Goal: Task Accomplishment & Management: Manage account settings

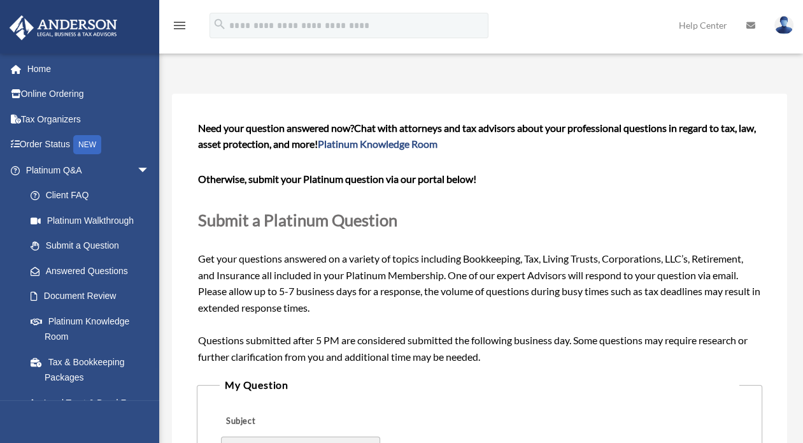
scroll to position [25, 0]
click at [780, 25] on img at bounding box center [783, 25] width 19 height 18
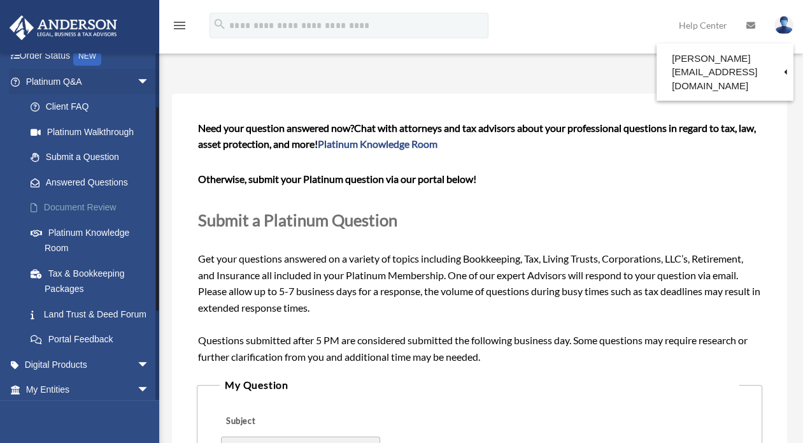
click at [98, 210] on link "Document Review" at bounding box center [93, 207] width 151 height 25
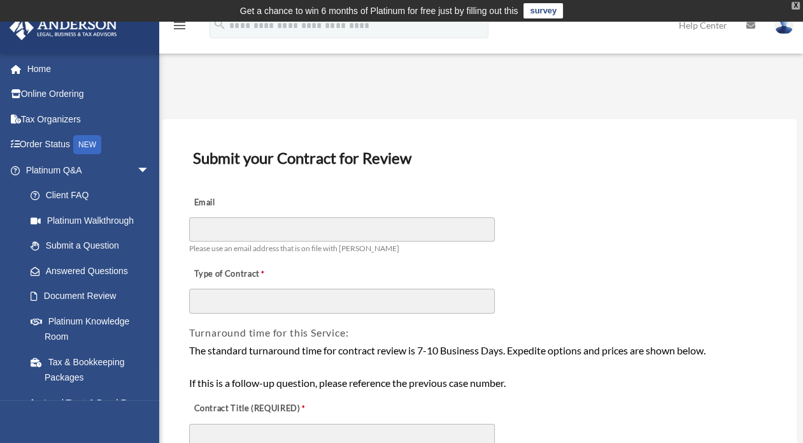
click at [798, 5] on div "X" at bounding box center [796, 6] width 8 height 8
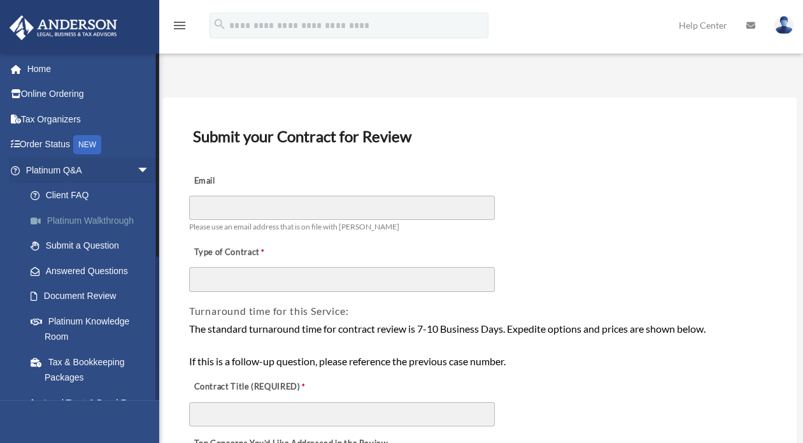
click at [112, 218] on link "Platinum Walkthrough" at bounding box center [93, 220] width 151 height 25
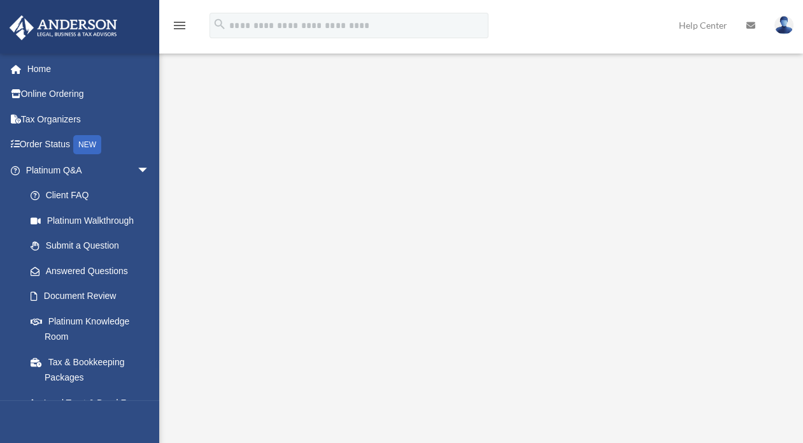
click at [787, 25] on img at bounding box center [783, 25] width 19 height 18
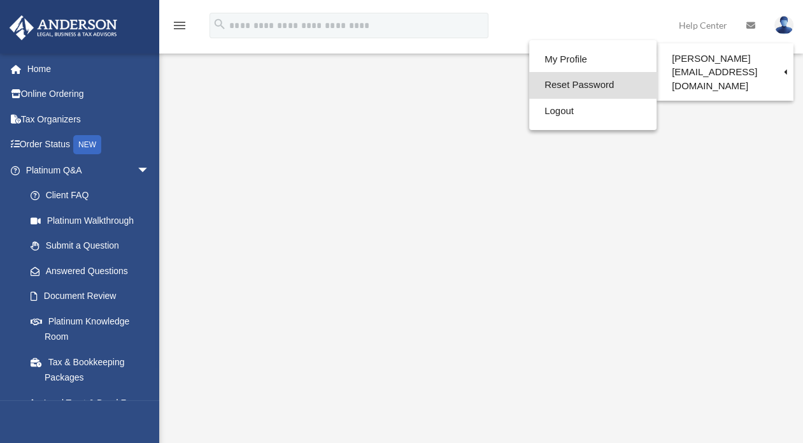
click at [547, 83] on link "Reset Password" at bounding box center [592, 85] width 127 height 26
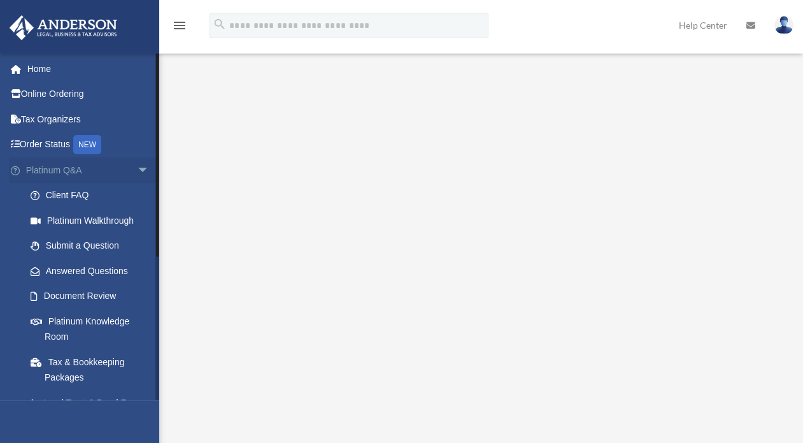
click at [139, 167] on span "arrow_drop_down" at bounding box center [149, 170] width 25 height 26
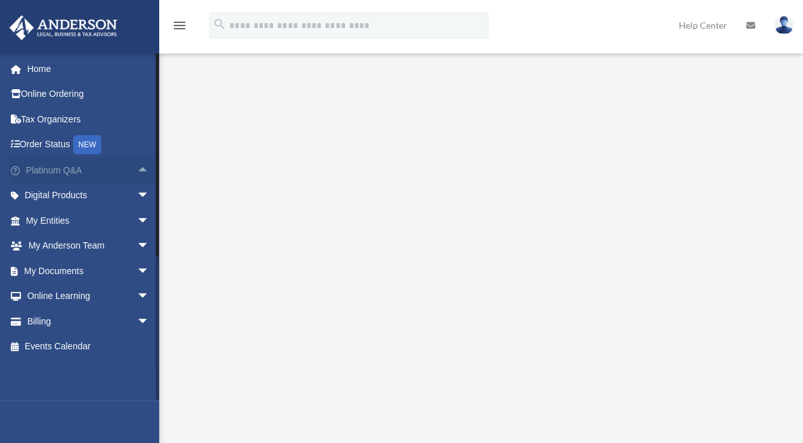
click at [137, 165] on span "arrow_drop_up" at bounding box center [149, 170] width 25 height 26
